Goal: Task Accomplishment & Management: Use online tool/utility

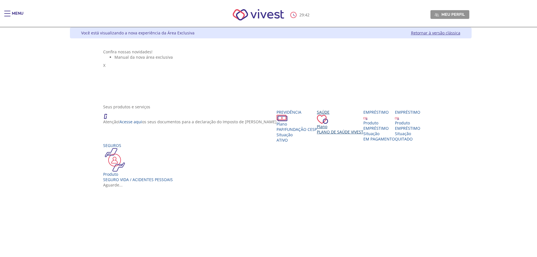
click at [317, 134] on span "Plano de Saúde VIVEST" at bounding box center [340, 131] width 46 height 5
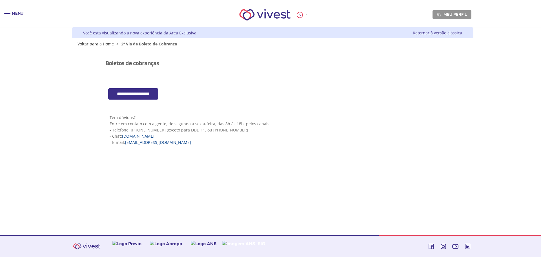
click at [149, 96] on input "**********" at bounding box center [133, 94] width 50 height 12
click at [424, 34] on link "Retornar à versão clássica" at bounding box center [437, 32] width 49 height 5
